Goal: Find contact information: Find contact information

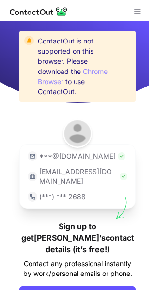
scroll to position [44, 0]
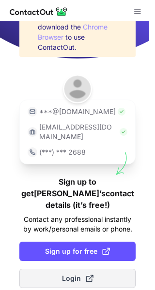
click at [52, 269] on button "Login" at bounding box center [77, 278] width 116 height 19
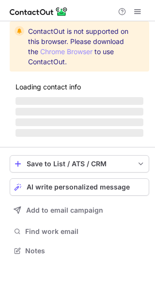
scroll to position [257, 155]
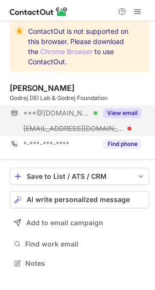
click at [130, 111] on button "View email" at bounding box center [122, 113] width 38 height 10
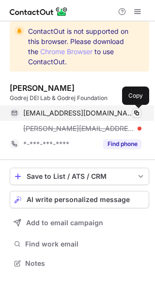
click at [137, 113] on span at bounding box center [136, 113] width 8 height 8
